Goal: Task Accomplishment & Management: Manage account settings

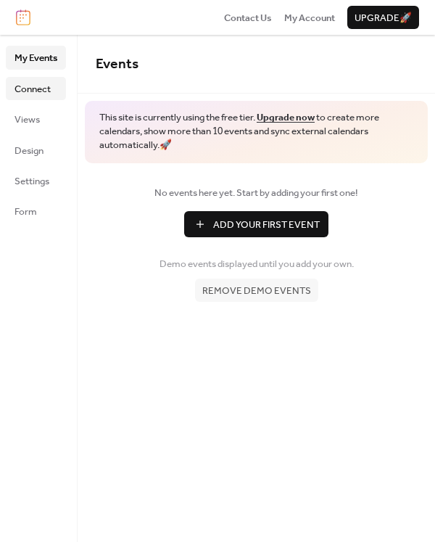
click at [46, 83] on span "Connect" at bounding box center [32, 89] width 36 height 14
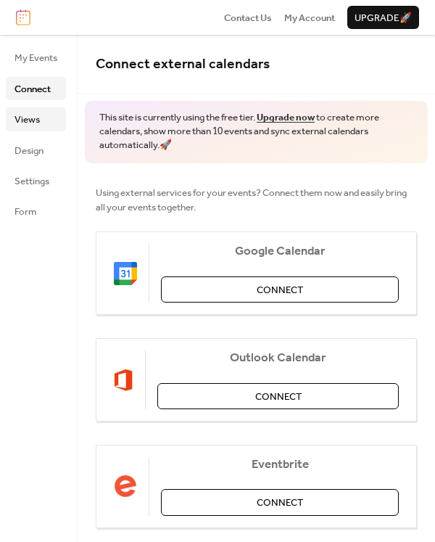
click at [46, 119] on link "Views" at bounding box center [36, 118] width 60 height 23
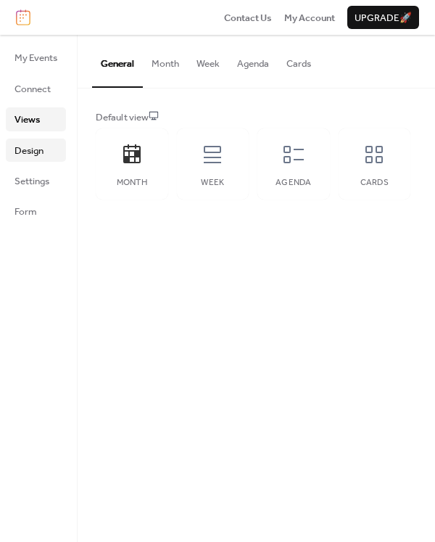
click at [40, 144] on span "Design" at bounding box center [28, 151] width 29 height 14
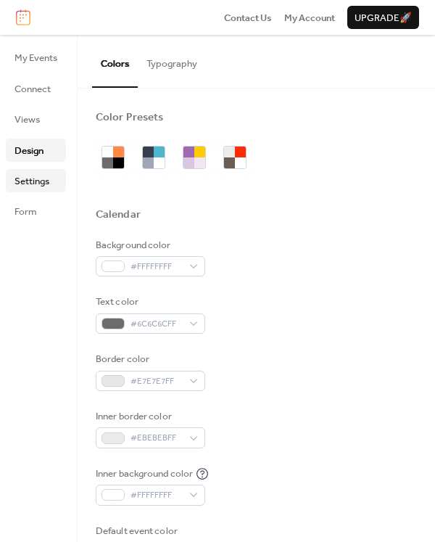
click at [44, 169] on link "Settings" at bounding box center [36, 180] width 60 height 23
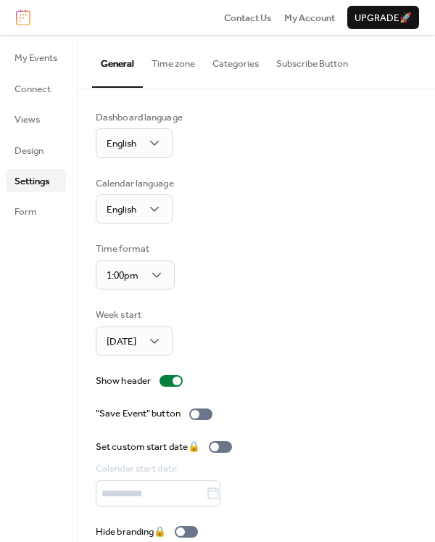
click at [38, 186] on span "Settings" at bounding box center [31, 181] width 35 height 14
click at [32, 204] on span "Form" at bounding box center [25, 211] width 22 height 14
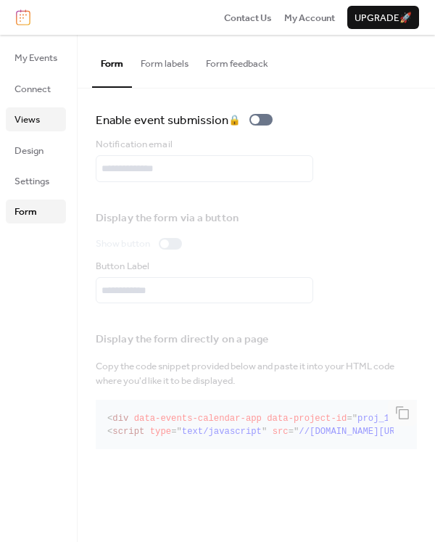
click at [25, 117] on span "Views" at bounding box center [26, 119] width 25 height 14
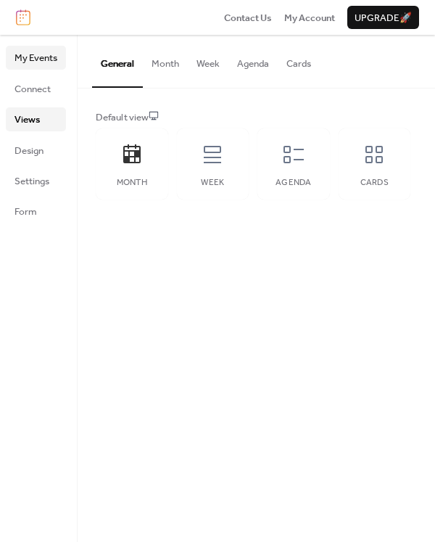
click at [26, 65] on span "My Events" at bounding box center [35, 58] width 43 height 14
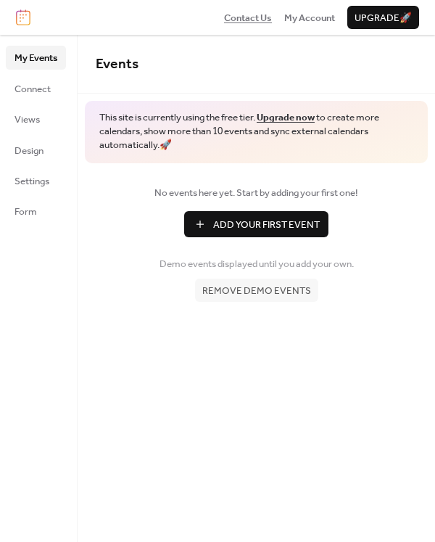
click at [250, 17] on span "Contact Us" at bounding box center [248, 18] width 48 height 14
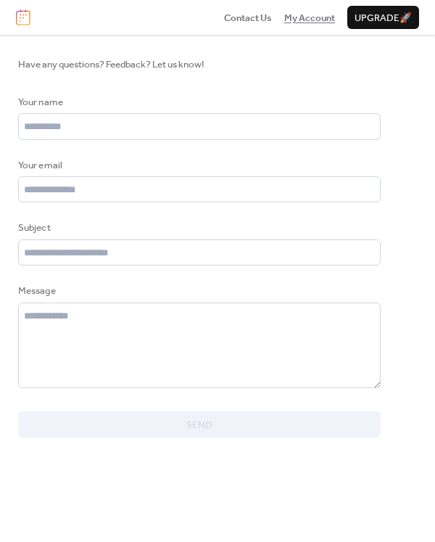
click at [284, 15] on span "My Account" at bounding box center [309, 18] width 51 height 14
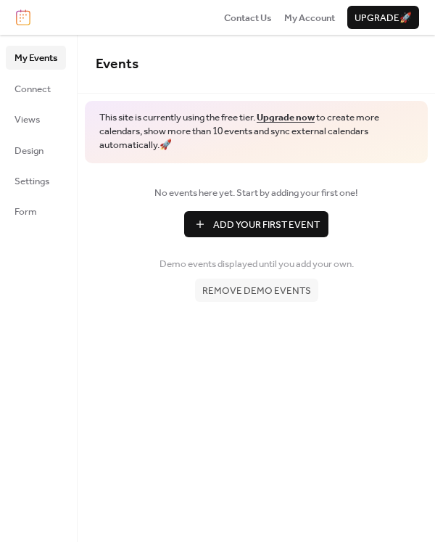
click at [22, 13] on img at bounding box center [23, 17] width 14 height 16
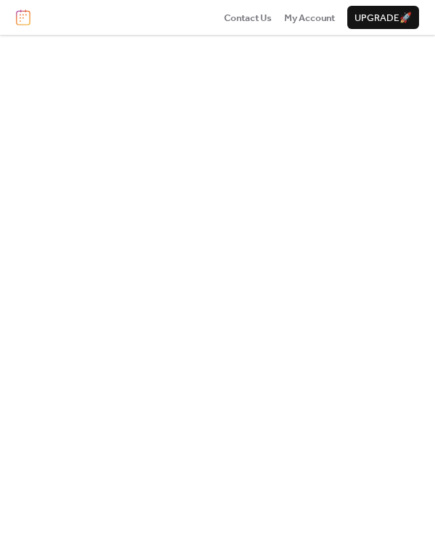
click at [310, 5] on div "Contact Us My Account Upgrade 🚀" at bounding box center [217, 17] width 435 height 35
click at [312, 14] on span "My Account" at bounding box center [309, 18] width 51 height 14
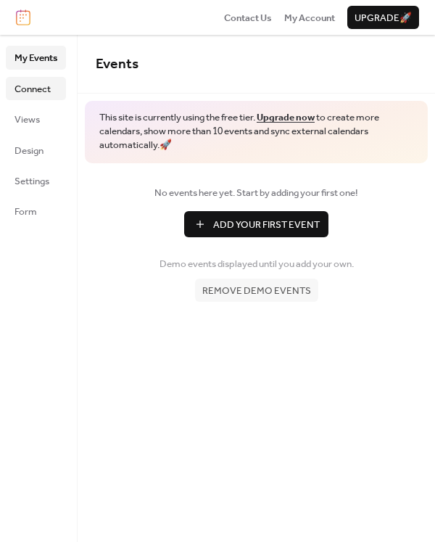
click at [49, 90] on span "Connect" at bounding box center [32, 89] width 36 height 14
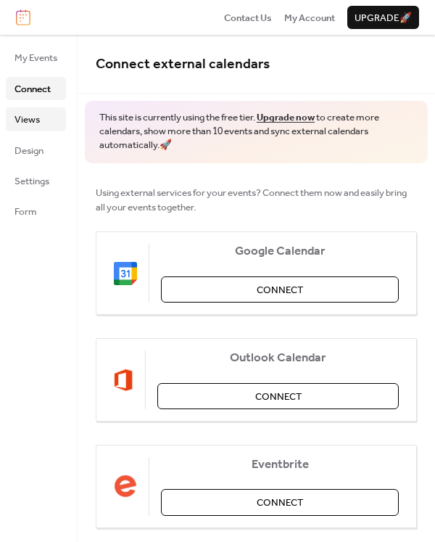
click at [51, 113] on link "Views" at bounding box center [36, 118] width 60 height 23
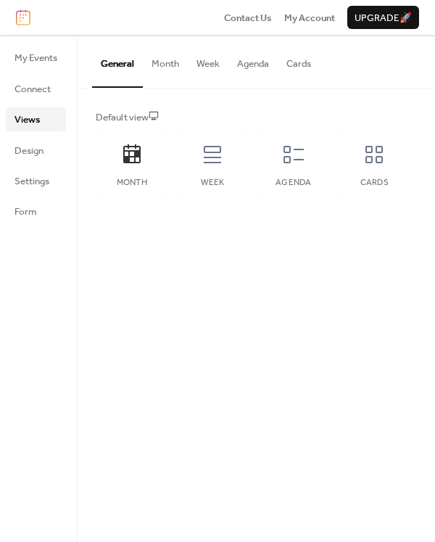
click at [146, 62] on button "Month" at bounding box center [165, 60] width 45 height 51
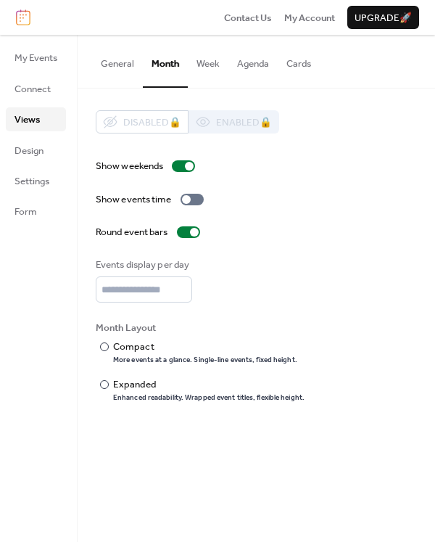
click at [212, 54] on button "Week" at bounding box center [208, 60] width 41 height 51
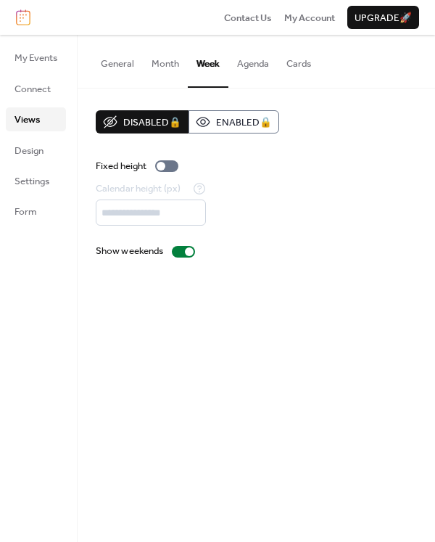
click at [262, 59] on button "Agenda" at bounding box center [252, 60] width 49 height 51
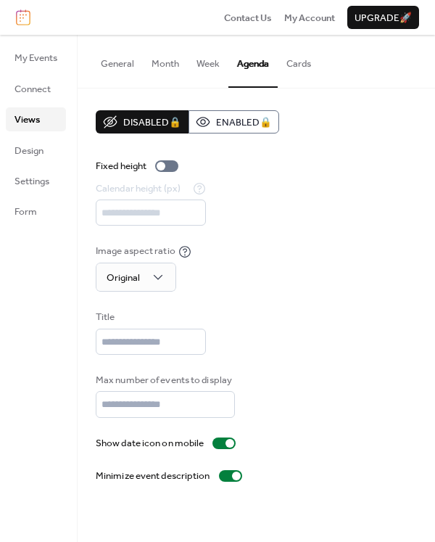
click at [310, 68] on button "Cards" at bounding box center [299, 60] width 42 height 51
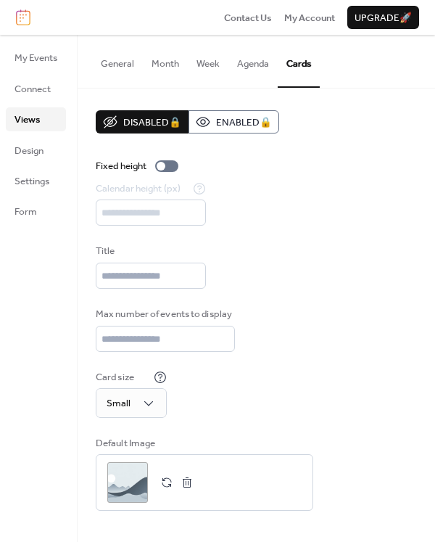
click at [246, 78] on button "Agenda" at bounding box center [252, 60] width 49 height 51
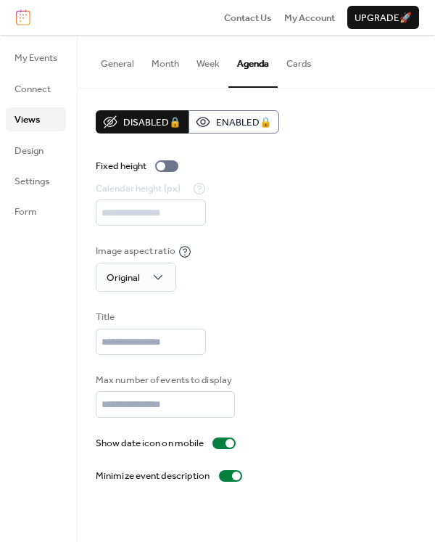
click at [210, 72] on button "Week" at bounding box center [208, 60] width 41 height 51
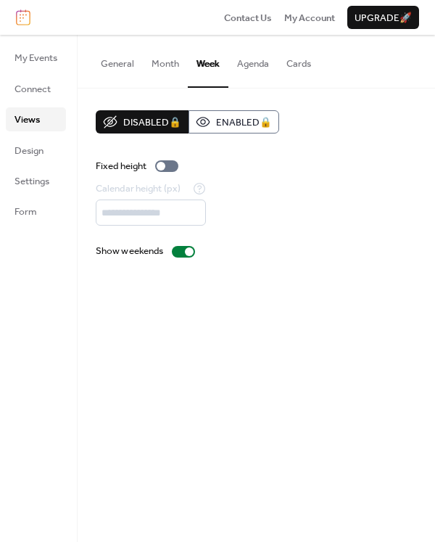
click at [173, 59] on button "Month" at bounding box center [165, 60] width 45 height 51
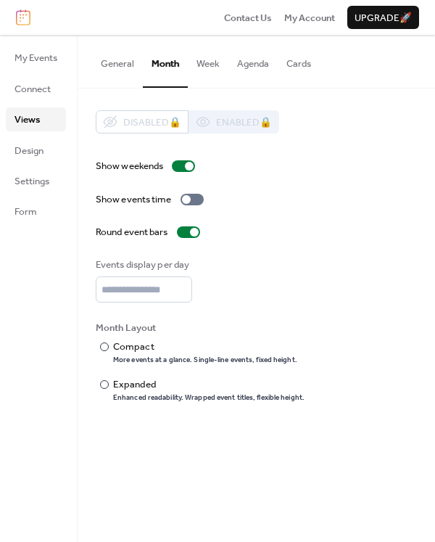
click at [127, 64] on button "General" at bounding box center [117, 60] width 51 height 51
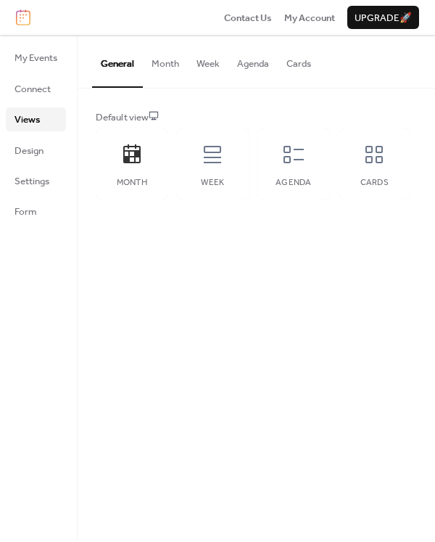
click at [250, 139] on div "Month Week Agenda Cards" at bounding box center [253, 163] width 315 height 71
click at [242, 145] on div "Week" at bounding box center [213, 163] width 72 height 71
click at [159, 78] on button "Month" at bounding box center [165, 60] width 45 height 51
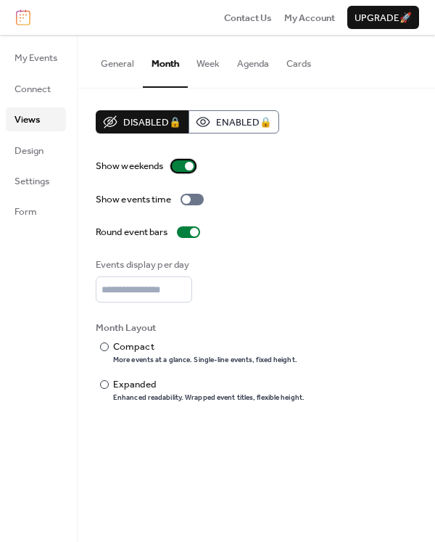
click at [183, 171] on div at bounding box center [183, 166] width 23 height 12
click at [130, 352] on div "Compact" at bounding box center [203, 346] width 181 height 14
click at [189, 234] on div at bounding box center [188, 232] width 23 height 12
click at [178, 172] on label "Show weekends" at bounding box center [148, 166] width 105 height 14
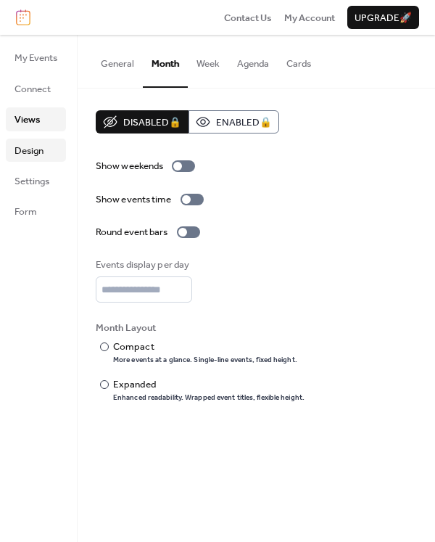
click at [49, 149] on link "Design" at bounding box center [36, 149] width 60 height 23
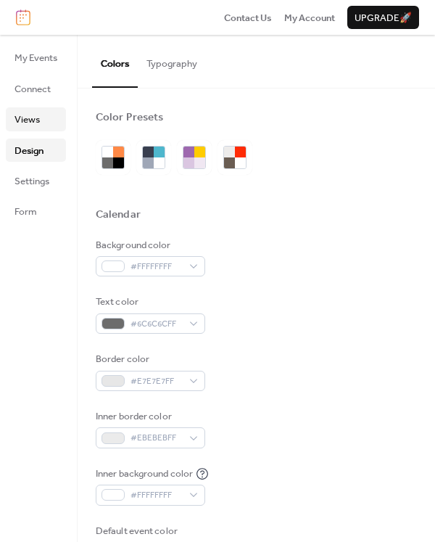
click at [53, 123] on link "Views" at bounding box center [36, 118] width 60 height 23
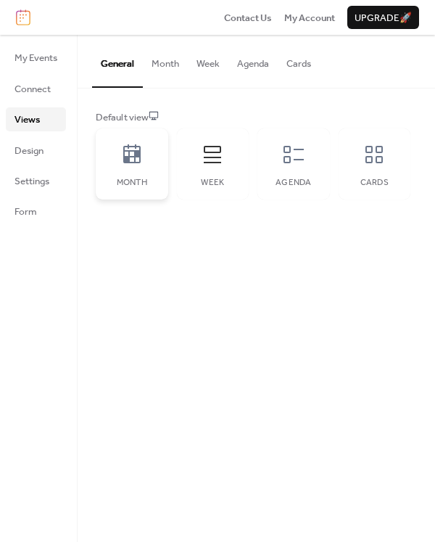
click at [147, 154] on div "Month" at bounding box center [132, 163] width 72 height 71
click at [175, 70] on button "Month" at bounding box center [165, 60] width 45 height 51
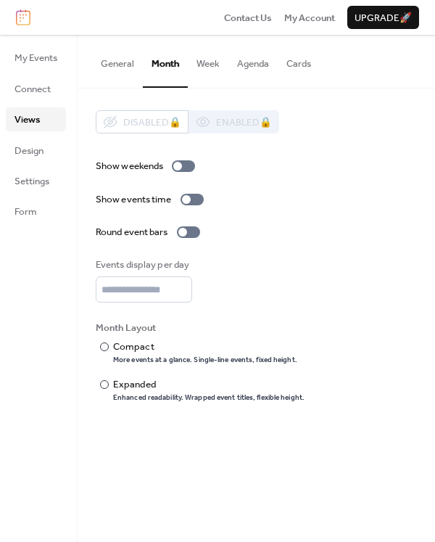
click at [208, 123] on div "Disabled 🔒 Enabled 🔒" at bounding box center [187, 121] width 183 height 23
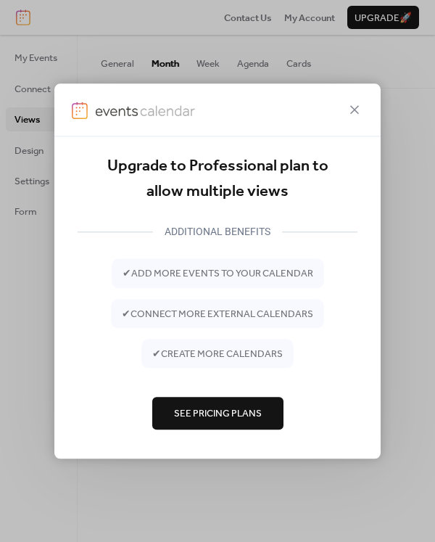
click at [344, 120] on div at bounding box center [217, 109] width 326 height 53
click at [359, 112] on icon at bounding box center [354, 109] width 17 height 17
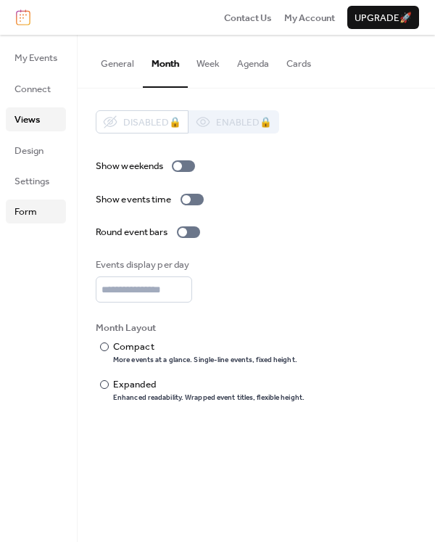
click at [32, 215] on span "Form" at bounding box center [25, 211] width 22 height 14
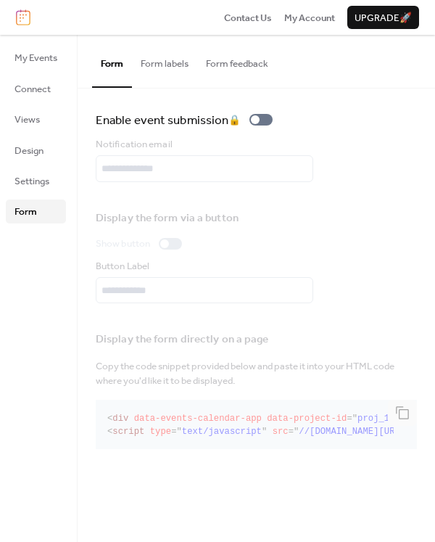
click at [163, 73] on button "Form labels" at bounding box center [164, 60] width 65 height 51
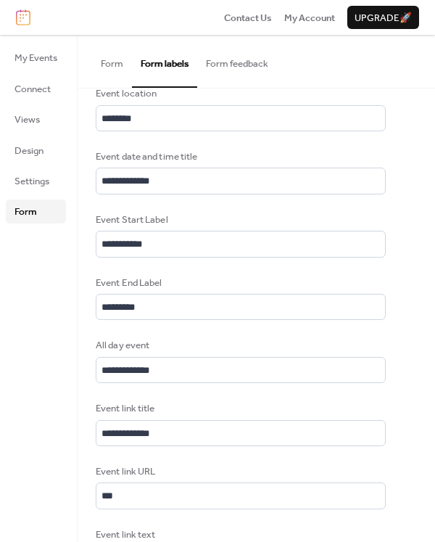
scroll to position [642, 0]
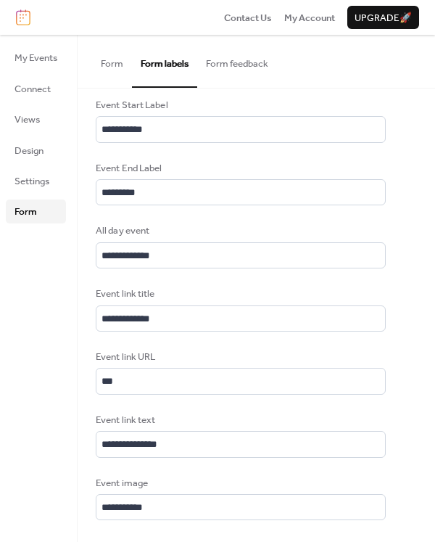
click at [241, 85] on button "Form feedback" at bounding box center [237, 60] width 80 height 51
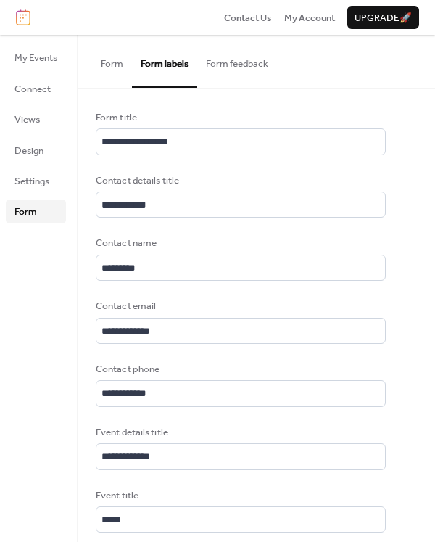
click at [241, 85] on button "Form feedback" at bounding box center [237, 60] width 80 height 51
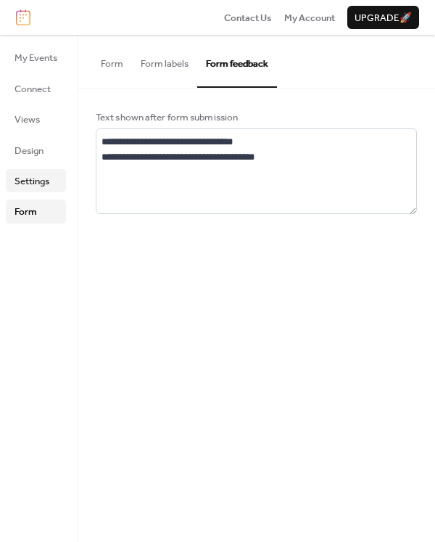
click at [41, 188] on span "Settings" at bounding box center [31, 181] width 35 height 14
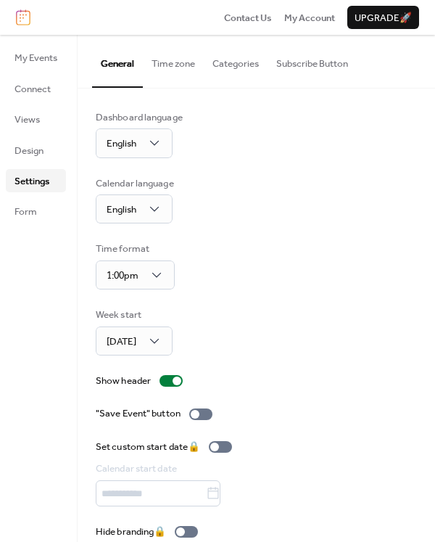
click at [178, 75] on button "Time zone" at bounding box center [173, 60] width 61 height 51
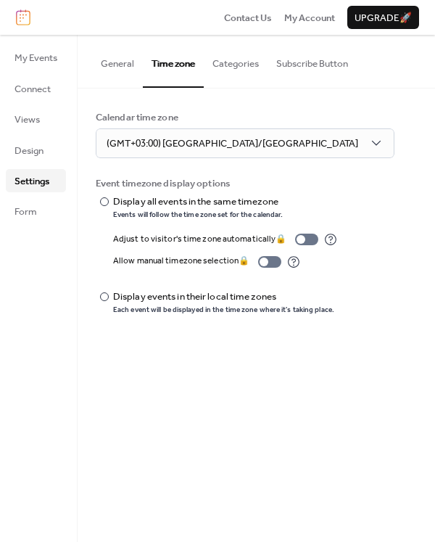
click at [240, 78] on button "Categories" at bounding box center [236, 60] width 64 height 51
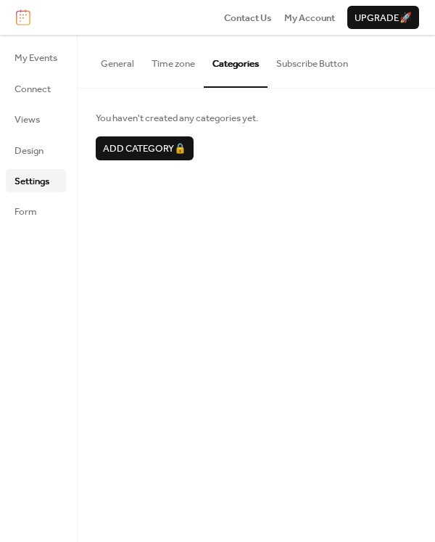
click at [331, 74] on button "Subscribe Button" at bounding box center [312, 60] width 89 height 51
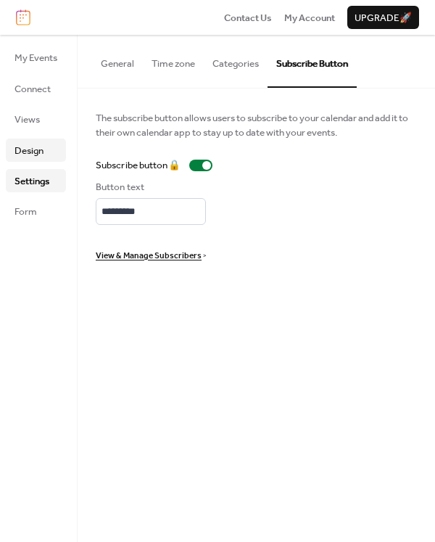
click at [38, 150] on span "Design" at bounding box center [28, 151] width 29 height 14
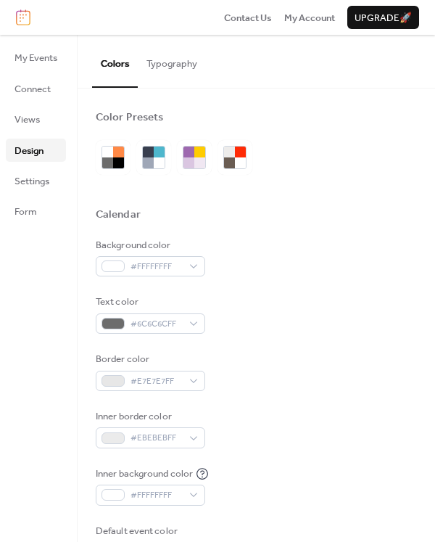
click at [144, 63] on button "Typography" at bounding box center [172, 60] width 68 height 51
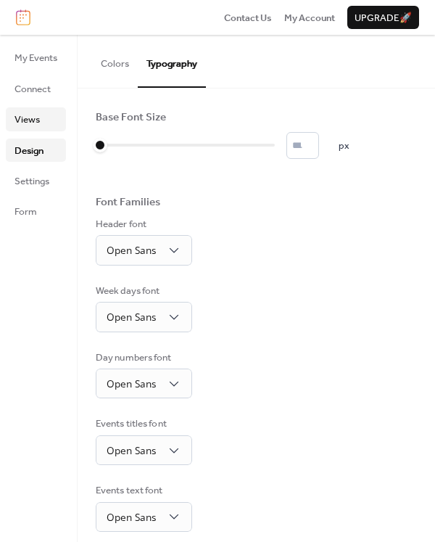
click at [52, 122] on link "Views" at bounding box center [36, 118] width 60 height 23
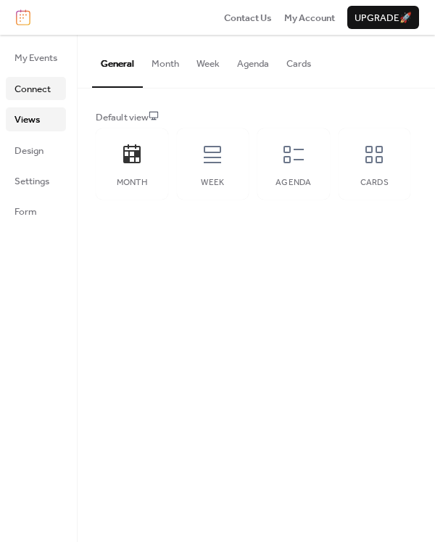
click at [49, 93] on span "Connect" at bounding box center [32, 89] width 36 height 14
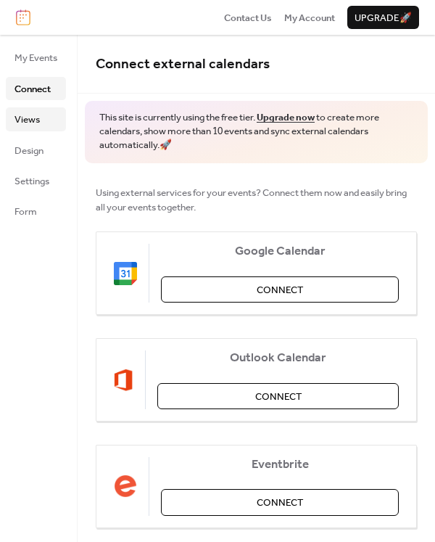
click at [53, 125] on link "Views" at bounding box center [36, 118] width 60 height 23
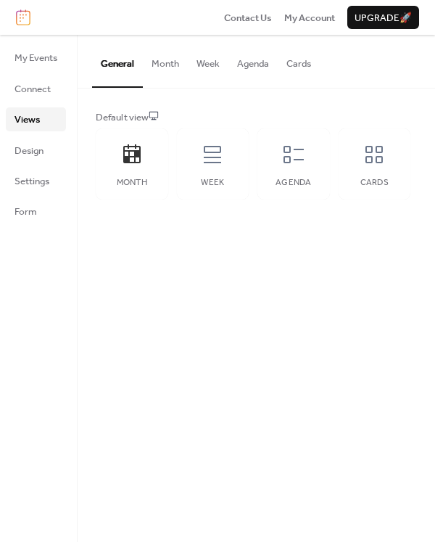
click at [281, 70] on button "Cards" at bounding box center [299, 60] width 42 height 51
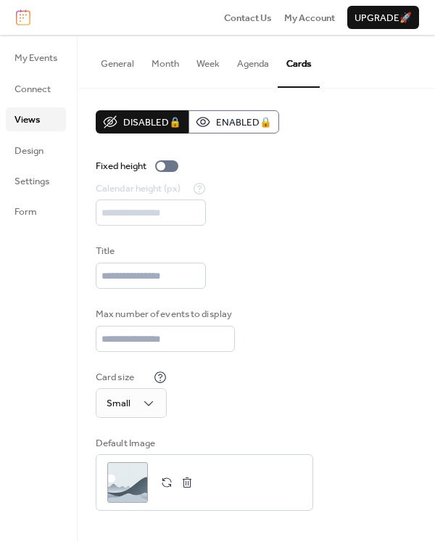
click at [121, 78] on button "General" at bounding box center [117, 60] width 51 height 51
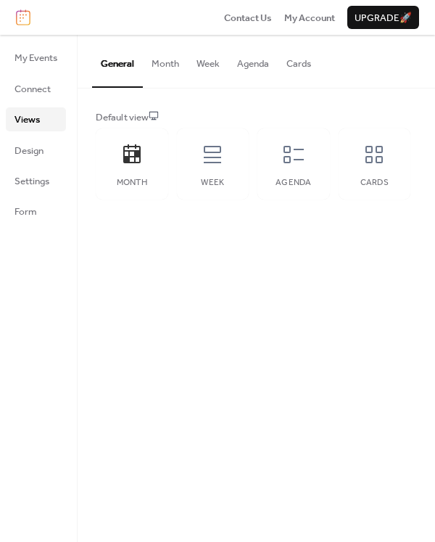
click at [25, 101] on ul "My Events Connect Views Design Settings Form" at bounding box center [36, 134] width 60 height 177
click at [40, 88] on span "Connect" at bounding box center [32, 89] width 36 height 14
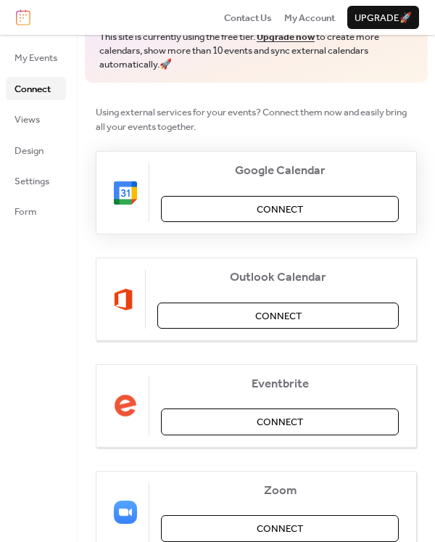
scroll to position [242, 0]
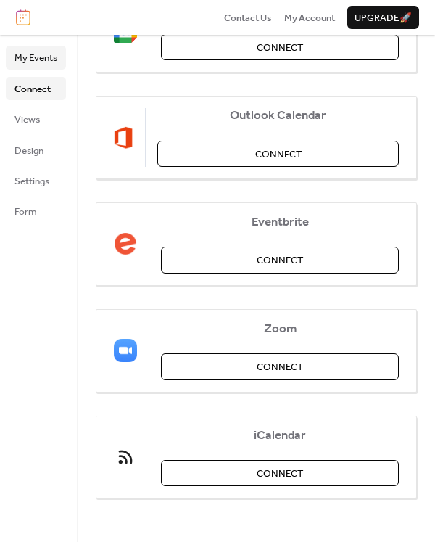
click at [9, 65] on link "My Events" at bounding box center [36, 57] width 60 height 23
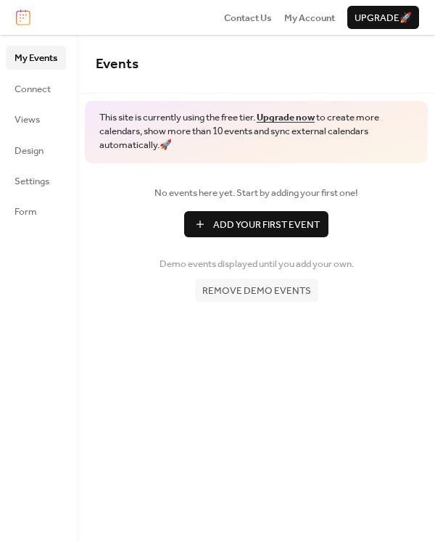
click at [237, 228] on span "Add Your First Event" at bounding box center [266, 224] width 107 height 14
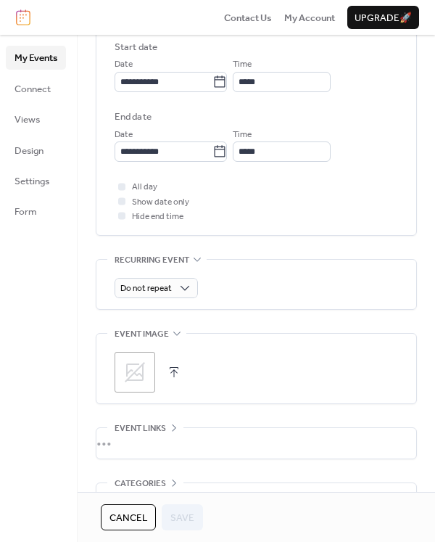
scroll to position [565, 0]
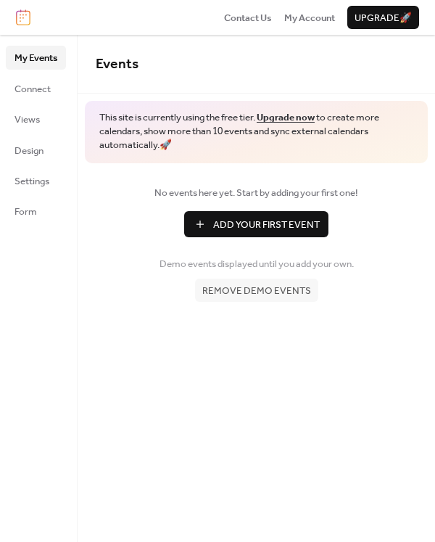
click at [270, 283] on span "Remove demo events" at bounding box center [256, 290] width 109 height 14
